Goal: Check status: Check status

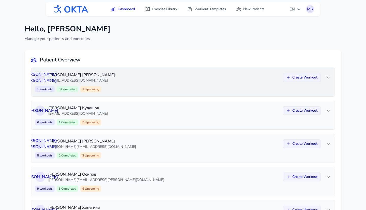
scroll to position [34, 0]
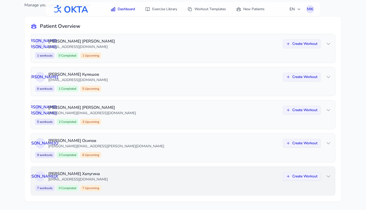
click at [99, 174] on p "[PERSON_NAME]" at bounding box center [164, 173] width 232 height 6
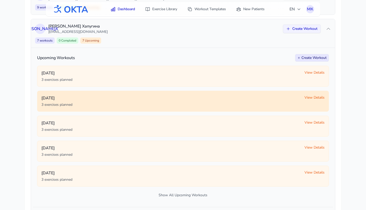
scroll to position [182, 0]
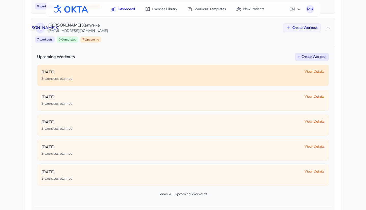
click at [108, 73] on p "[DATE]" at bounding box center [170, 72] width 259 height 6
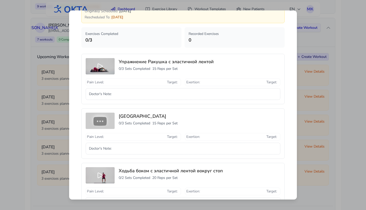
scroll to position [0, 0]
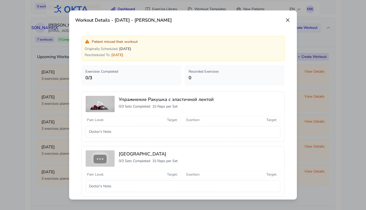
click at [286, 20] on icon at bounding box center [288, 20] width 6 height 6
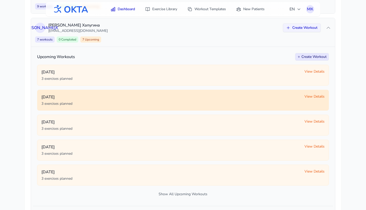
click at [184, 100] on div "[DATE] 3 exercises planned" at bounding box center [170, 100] width 259 height 12
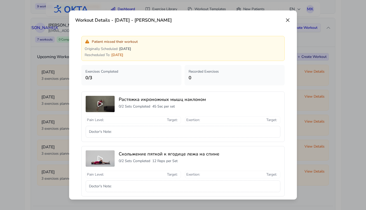
click at [288, 21] on icon at bounding box center [288, 20] width 6 height 6
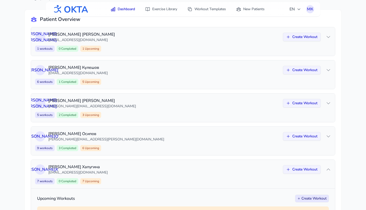
scroll to position [41, 0]
click at [125, 134] on p "[PERSON_NAME]" at bounding box center [164, 133] width 232 height 6
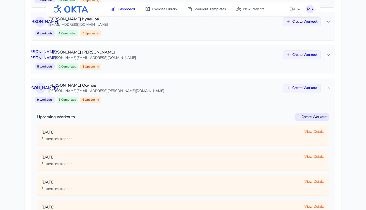
scroll to position [119, 0]
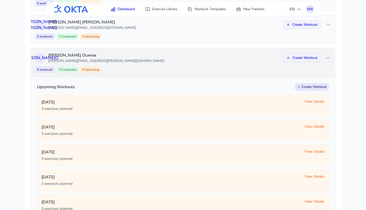
click at [68, 68] on span "Completed" at bounding box center [69, 69] width 16 height 4
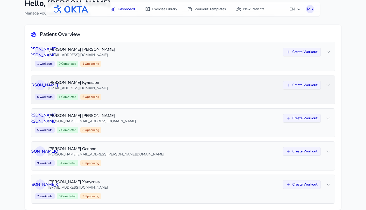
scroll to position [26, 0]
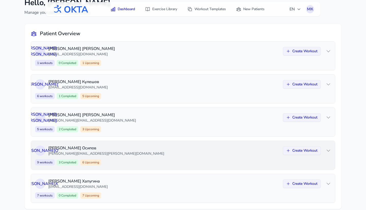
click at [109, 150] on p "[PERSON_NAME]" at bounding box center [164, 148] width 232 height 6
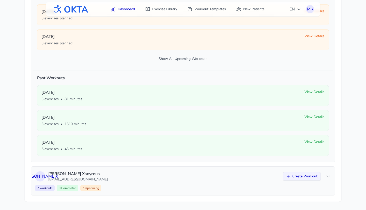
scroll to position [278, 0]
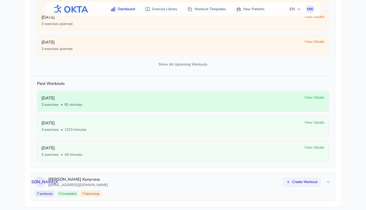
click at [108, 106] on div "3 exercises • 81 minutes" at bounding box center [170, 104] width 259 height 5
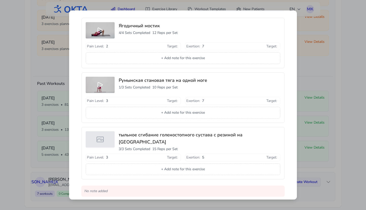
scroll to position [46, 0]
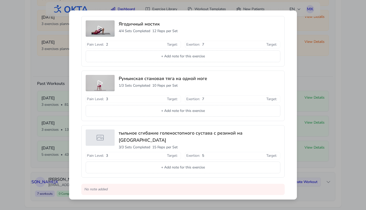
click at [325, 117] on div "Workout Details - [DATE] - [PERSON_NAME] Exercises Completed 2 / 3 Recorded Exe…" at bounding box center [183, 105] width 366 height 210
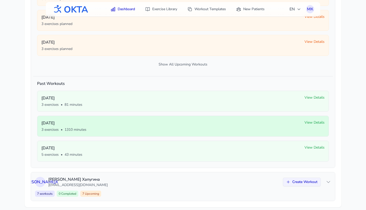
scroll to position [154, 0]
